Goal: Task Accomplishment & Management: Use online tool/utility

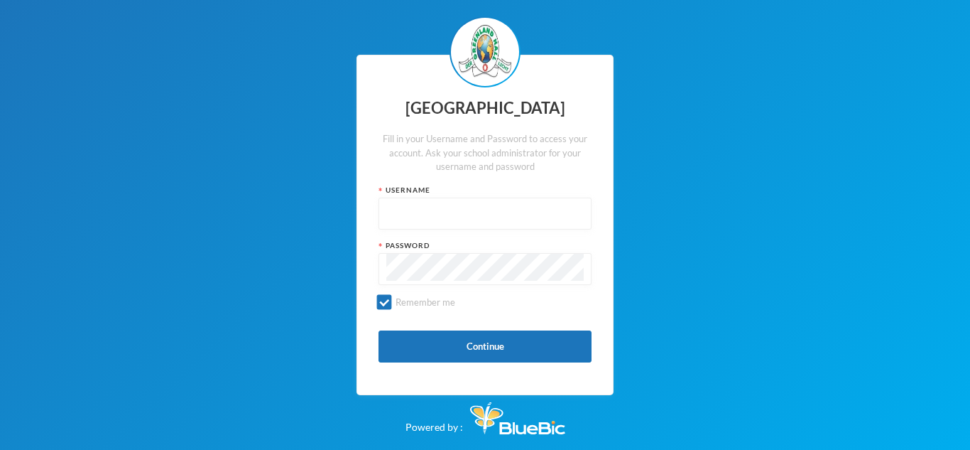
type input "glh25cs36"
click at [467, 349] on button "Continue" at bounding box center [485, 346] width 213 height 32
click at [413, 358] on button "Continue" at bounding box center [485, 346] width 213 height 32
click at [434, 337] on button "Continue" at bounding box center [485, 346] width 213 height 32
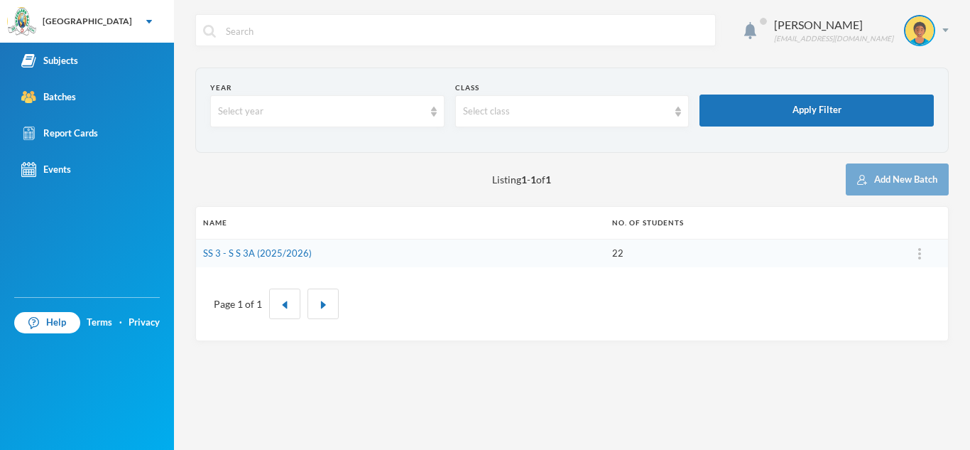
click at [68, 94] on div "Batches" at bounding box center [48, 97] width 55 height 15
click at [237, 255] on link "SS 3 - S S 3A (2025/2026)" at bounding box center [257, 252] width 109 height 11
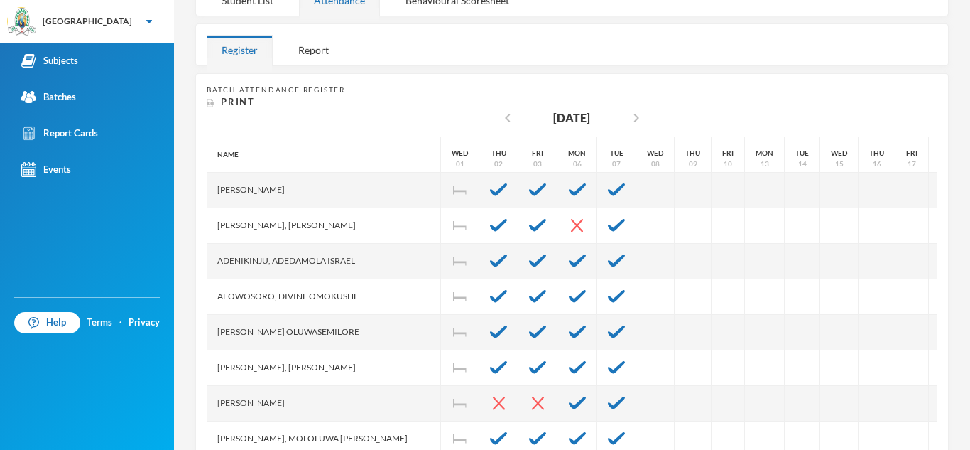
scroll to position [224, 0]
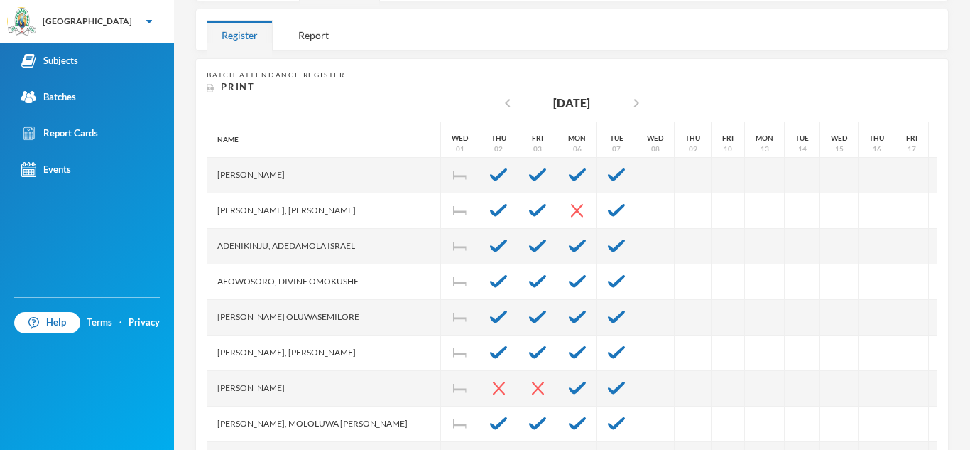
click at [608, 215] on img at bounding box center [616, 210] width 17 height 13
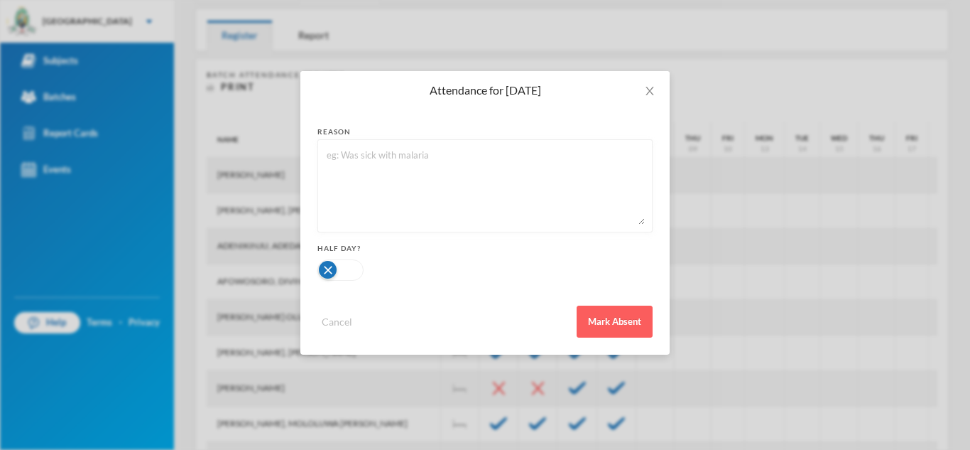
click at [621, 318] on button "Mark Absent" at bounding box center [615, 321] width 76 height 32
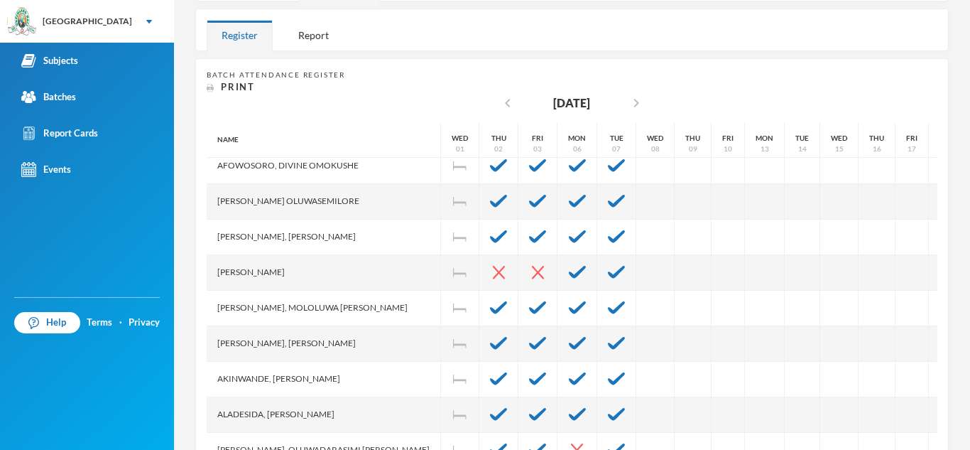
scroll to position [114, 0]
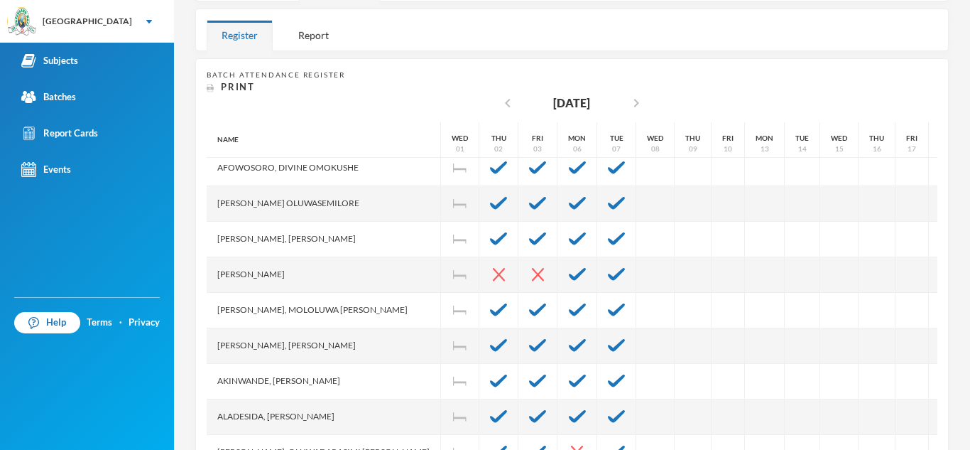
click at [608, 200] on img at bounding box center [616, 203] width 17 height 13
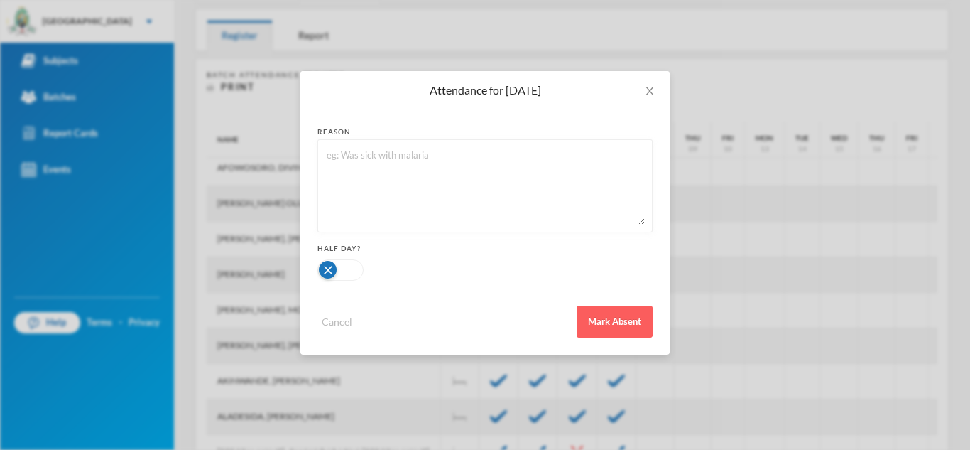
click at [605, 316] on button "Mark Absent" at bounding box center [615, 321] width 76 height 32
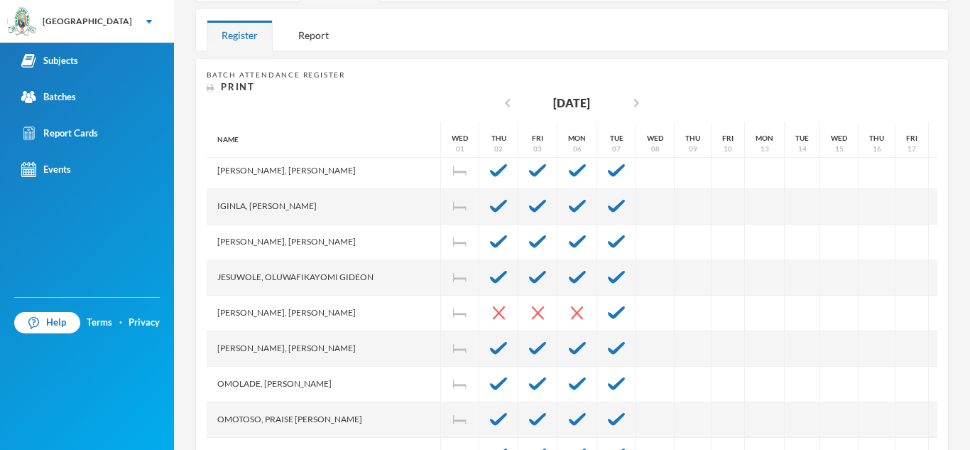
scroll to position [508, 0]
